Goal: Task Accomplishment & Management: Manage account settings

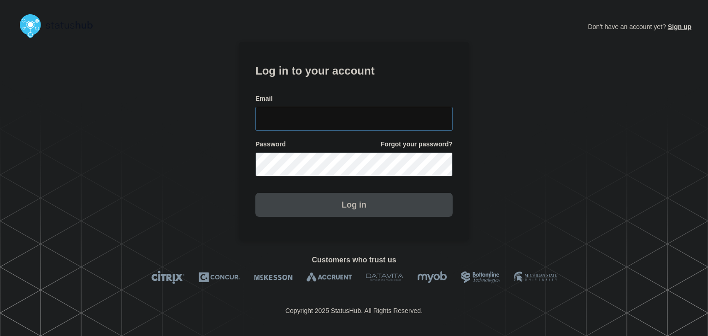
type input "amanda.mckeehan@conexon.us"
click at [334, 197] on button "Log in" at bounding box center [353, 205] width 197 height 24
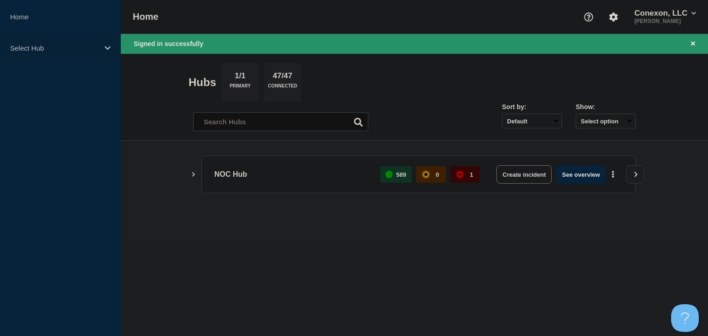
click at [98, 54] on div "Select Hub" at bounding box center [60, 48] width 121 height 28
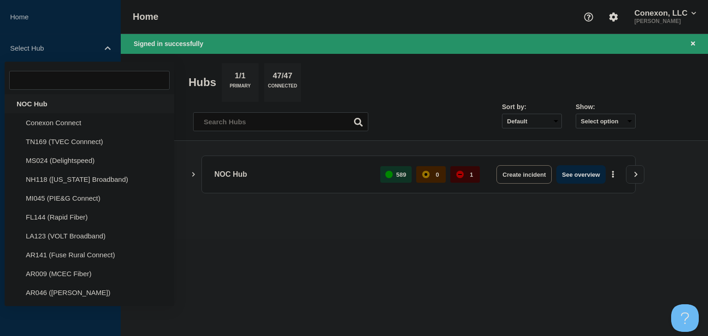
click at [53, 109] on div "NOC Hub" at bounding box center [90, 103] width 170 height 19
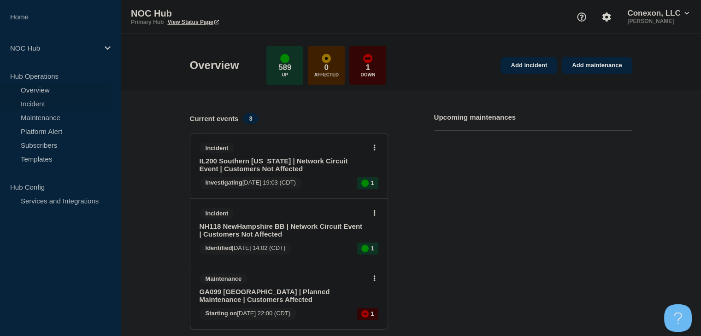
click at [42, 106] on link "Incident" at bounding box center [56, 104] width 112 height 14
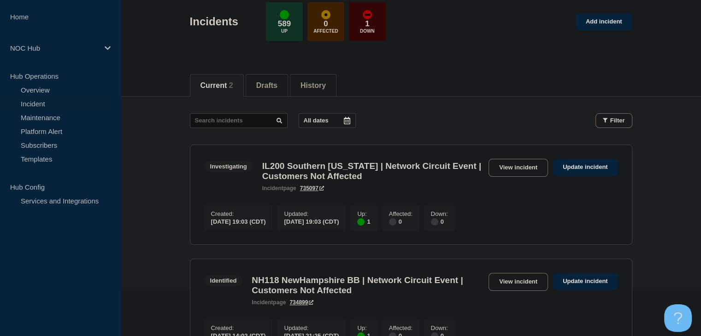
scroll to position [92, 0]
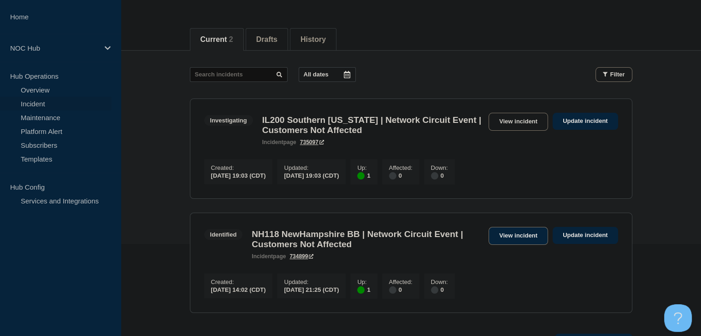
click at [493, 240] on link "View incident" at bounding box center [518, 236] width 59 height 18
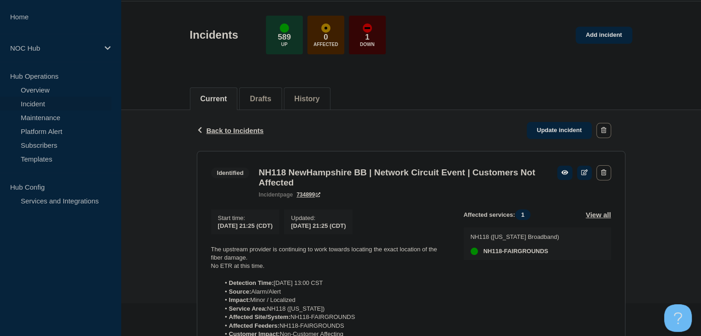
scroll to position [184, 0]
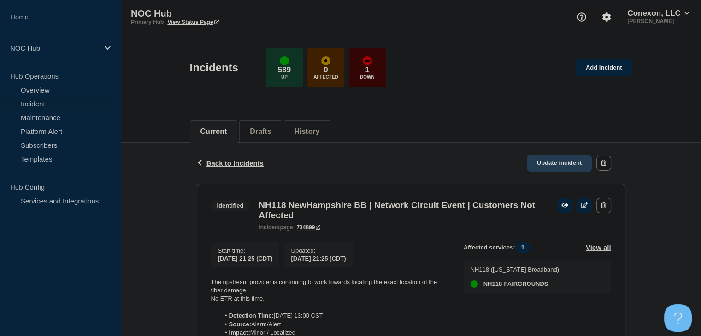
click at [557, 163] on link "Update incident" at bounding box center [559, 163] width 65 height 17
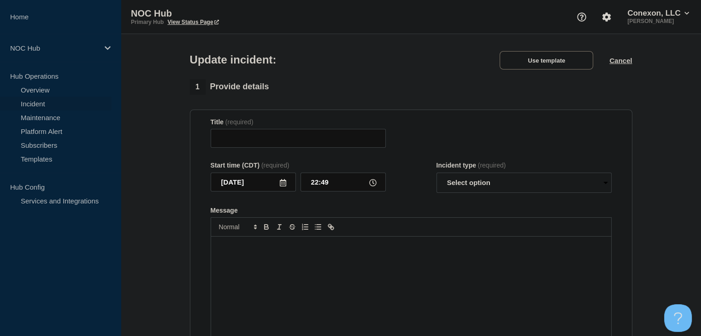
type input "NH118 NewHampshire BB | Network Circuit Event | Customers Not Affected"
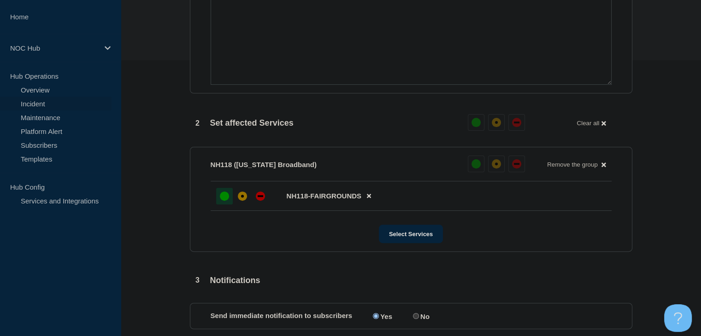
scroll to position [461, 0]
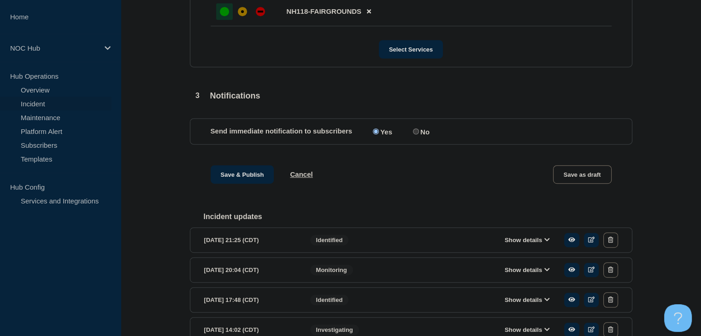
click at [535, 253] on section "2025-10-14 21:25 (CDT) Show details Identified" at bounding box center [411, 240] width 442 height 25
click at [529, 244] on button "Show details" at bounding box center [527, 240] width 51 height 8
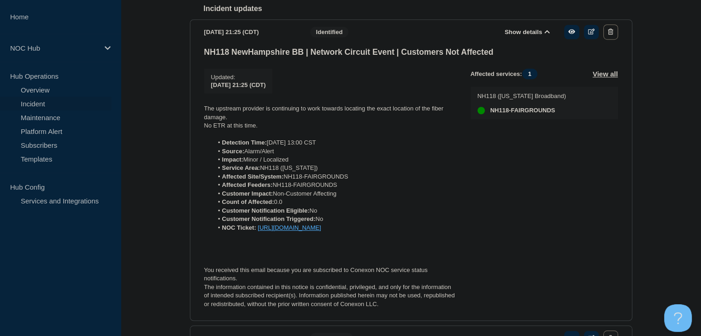
scroll to position [691, 0]
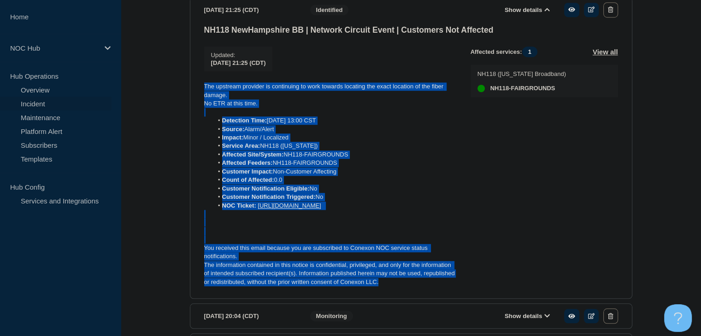
drag, startPoint x: 419, startPoint y: 300, endPoint x: 192, endPoint y: 91, distance: 309.2
click at [192, 91] on section "2025-10-14 21:25 (CDT) Show details Identified NH118 NewHampshire BB | Network …" at bounding box center [411, 148] width 442 height 302
copy div "The upstream provider is continuing to work towards locating the exact location…"
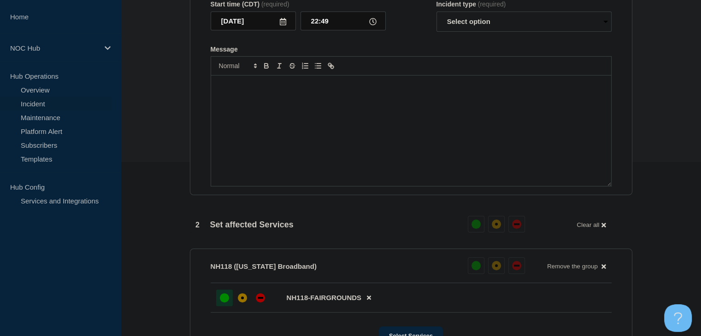
scroll to position [138, 0]
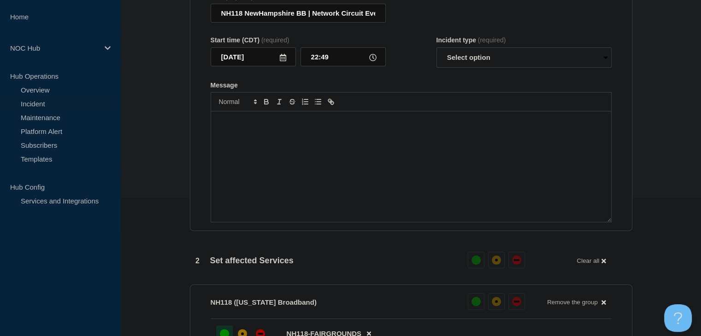
click at [265, 142] on div "Message" at bounding box center [411, 167] width 400 height 111
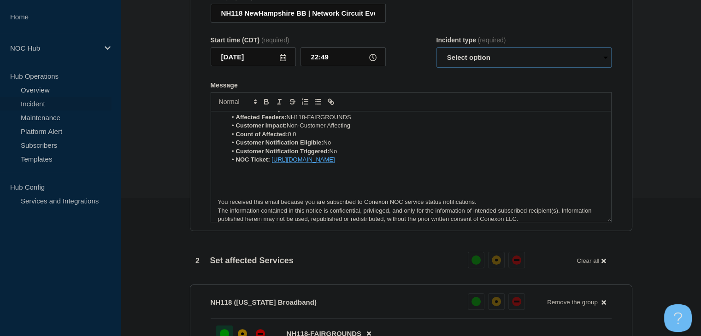
click at [468, 64] on select "Select option Investigating Identified Monitoring Resolved" at bounding box center [523, 57] width 175 height 20
select select "monitoring"
click at [436, 53] on select "Select option Investigating Identified Monitoring Resolved" at bounding box center [523, 57] width 175 height 20
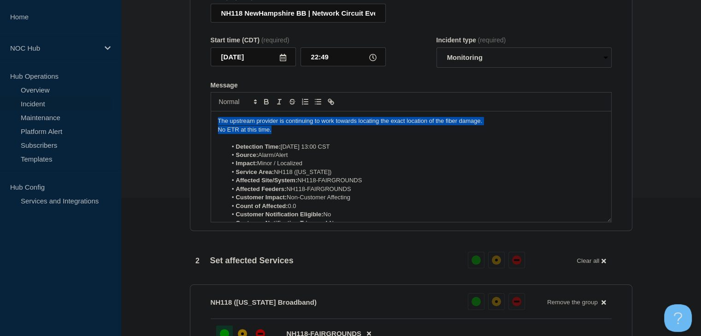
drag, startPoint x: 276, startPoint y: 136, endPoint x: 197, endPoint y: 126, distance: 79.1
click at [197, 126] on section "Title (required) NH118 NewHampshire BB | Network Circuit Event | Customers Not …" at bounding box center [411, 107] width 442 height 247
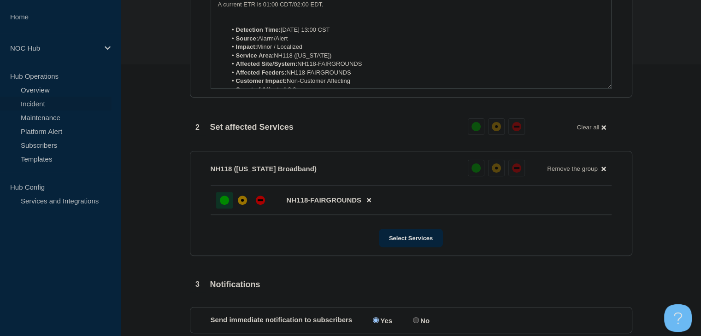
scroll to position [415, 0]
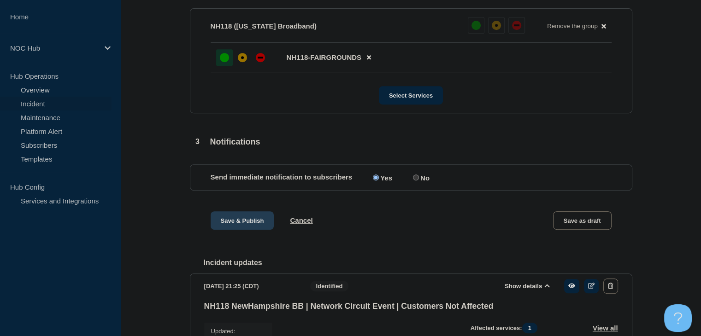
click at [243, 220] on button "Save & Publish" at bounding box center [243, 221] width 64 height 18
